Goal: Task Accomplishment & Management: Manage account settings

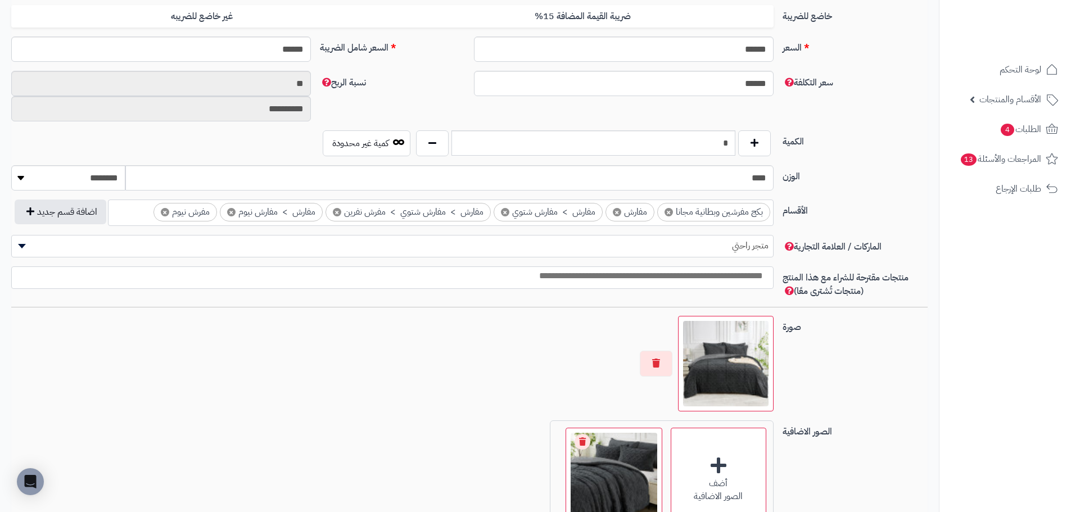
scroll to position [374, 0]
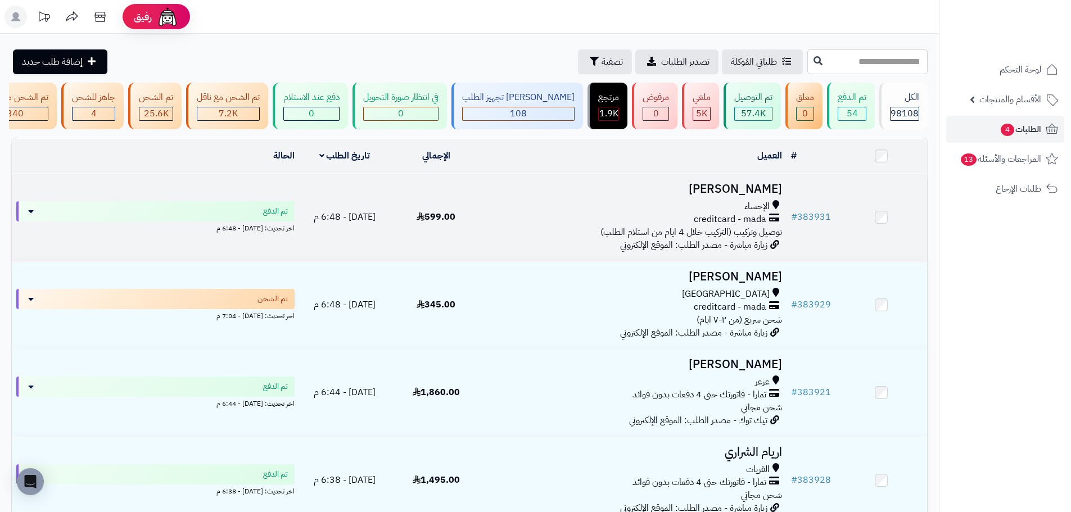
click at [700, 226] on span "creditcard - mada" at bounding box center [730, 219] width 73 height 13
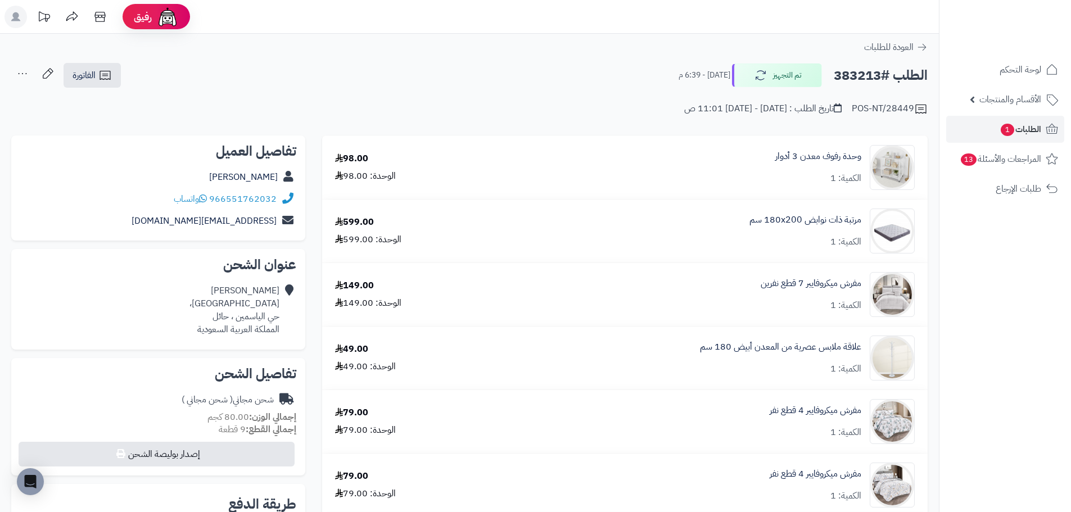
click at [867, 69] on h2 "الطلب #383213" at bounding box center [881, 75] width 94 height 23
copy h2 "383213"
